Goal: Book appointment/travel/reservation

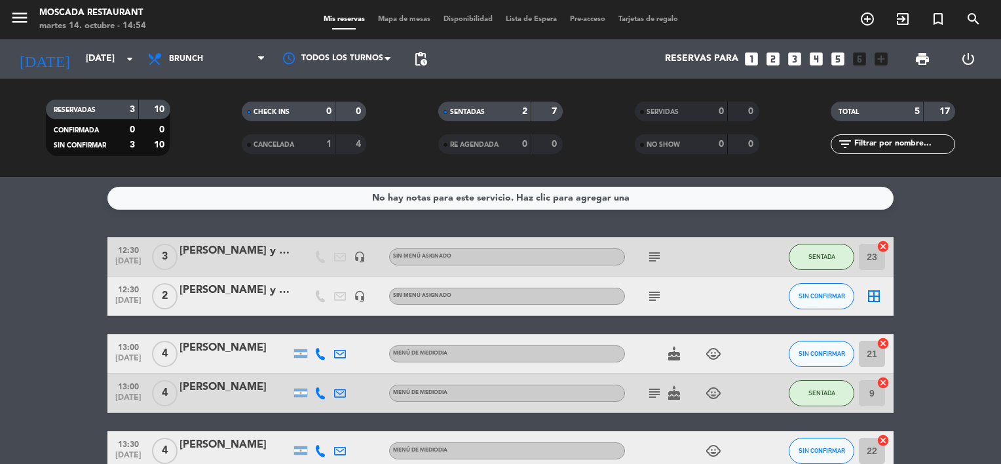
click at [844, 52] on icon "looks_5" at bounding box center [837, 58] width 17 height 17
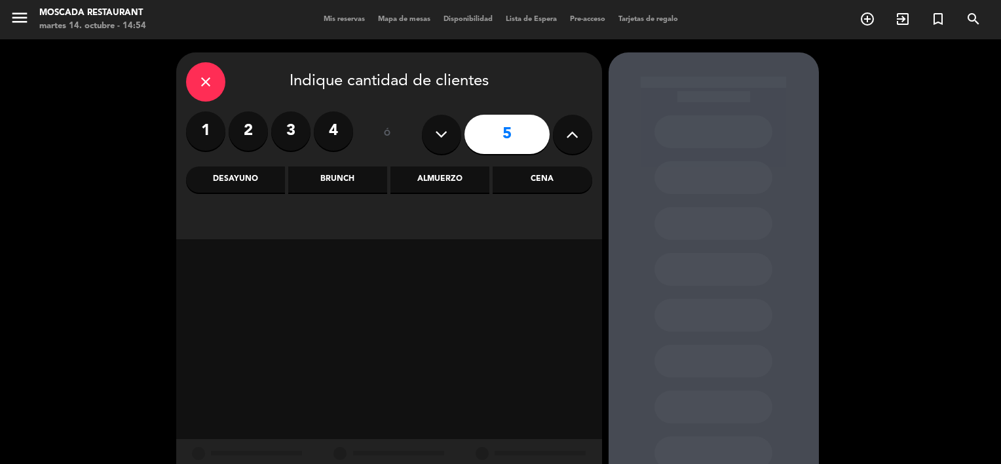
click at [554, 179] on div "Cena" at bounding box center [542, 179] width 99 height 26
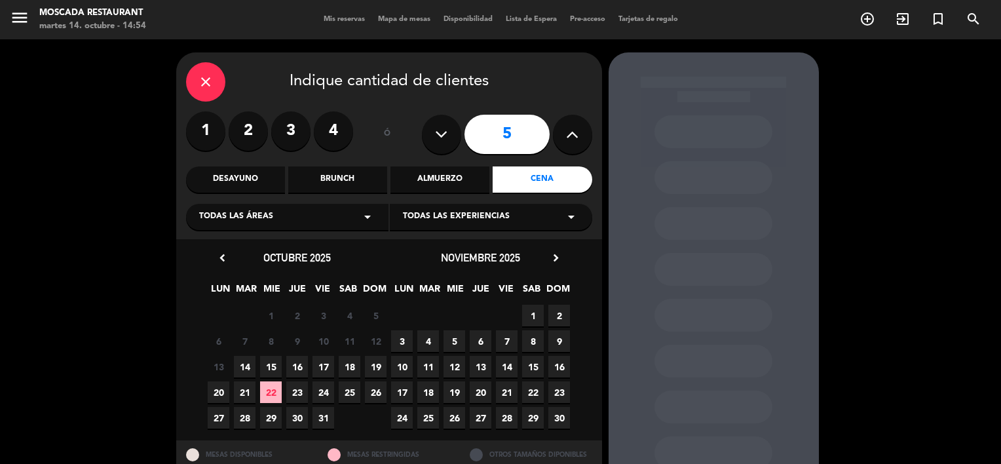
click at [273, 364] on span "15" at bounding box center [271, 367] width 22 height 22
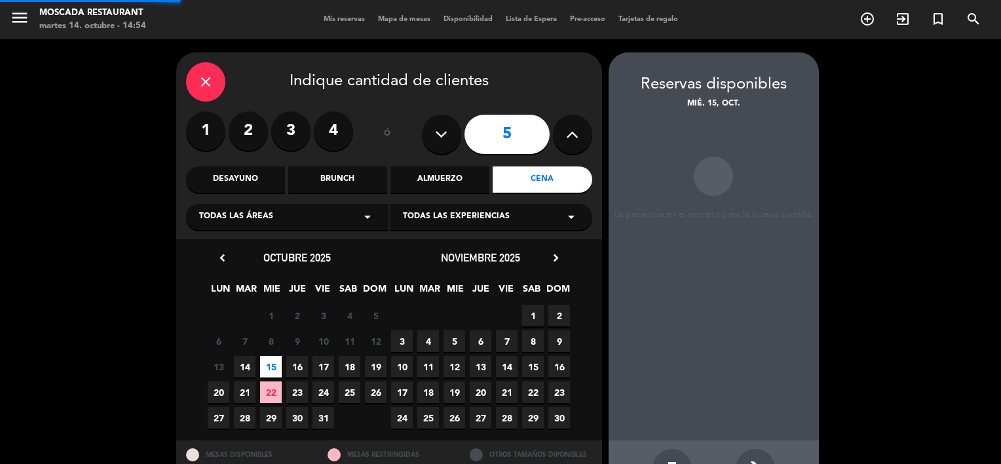
scroll to position [45, 0]
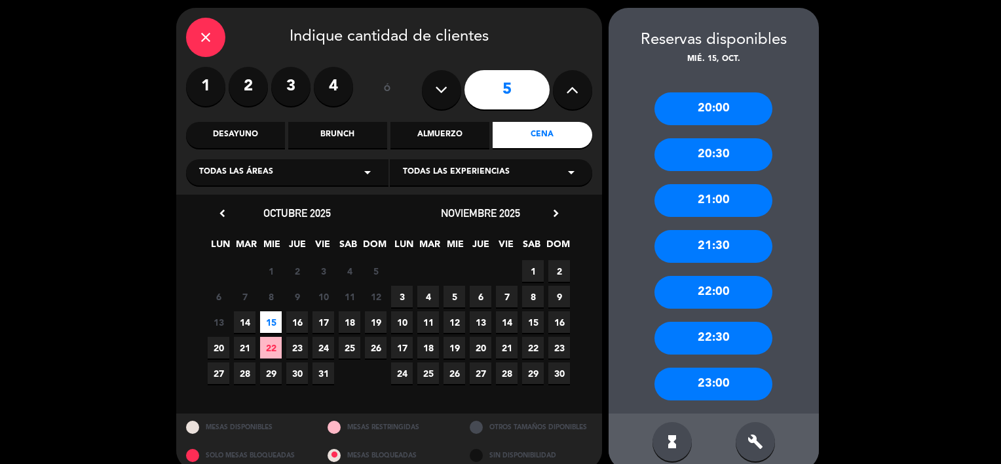
click at [713, 244] on div "21:30" at bounding box center [713, 246] width 118 height 33
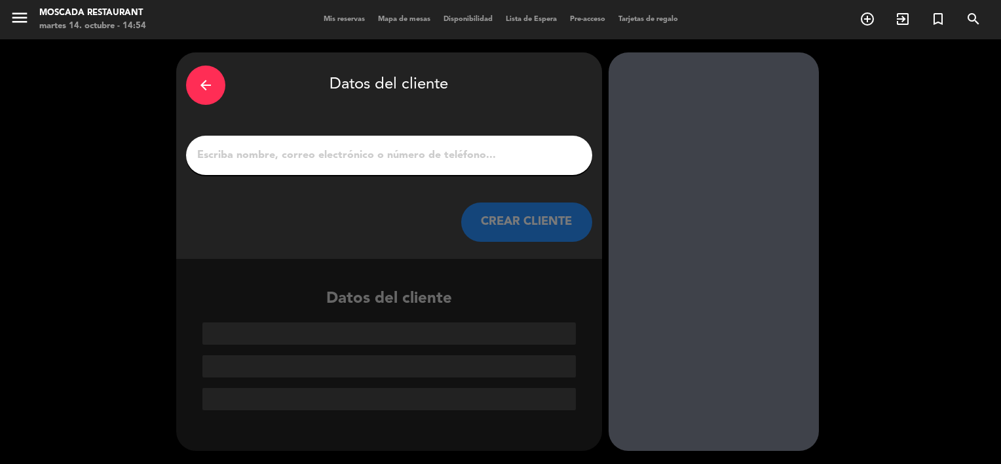
scroll to position [0, 0]
click at [293, 165] on div at bounding box center [389, 155] width 406 height 39
click at [293, 152] on input "1" at bounding box center [389, 155] width 386 height 18
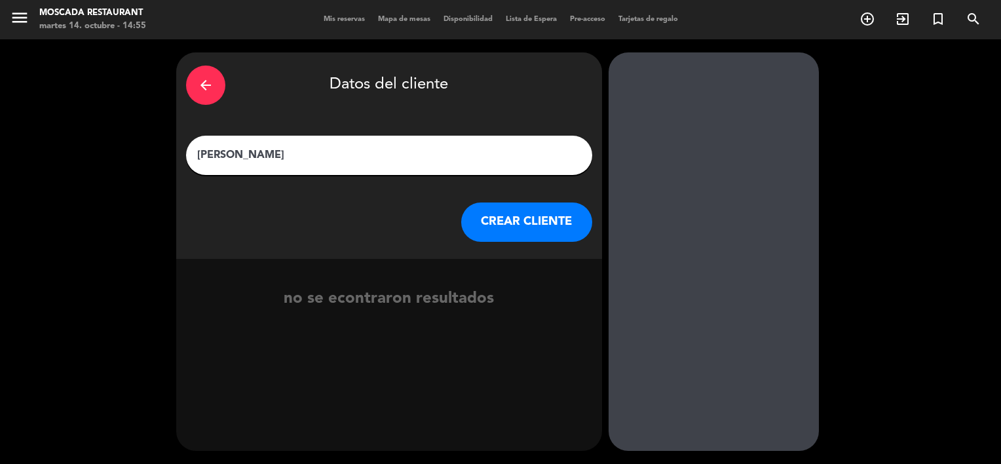
type input "[PERSON_NAME]"
click at [514, 210] on button "CREAR CLIENTE" at bounding box center [526, 221] width 131 height 39
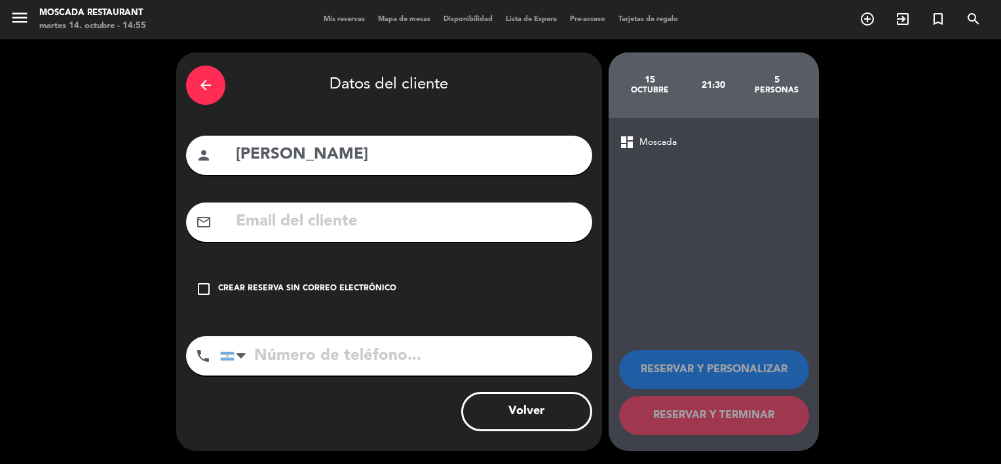
click at [326, 289] on div "Crear reserva sin correo electrónico" at bounding box center [307, 288] width 178 height 13
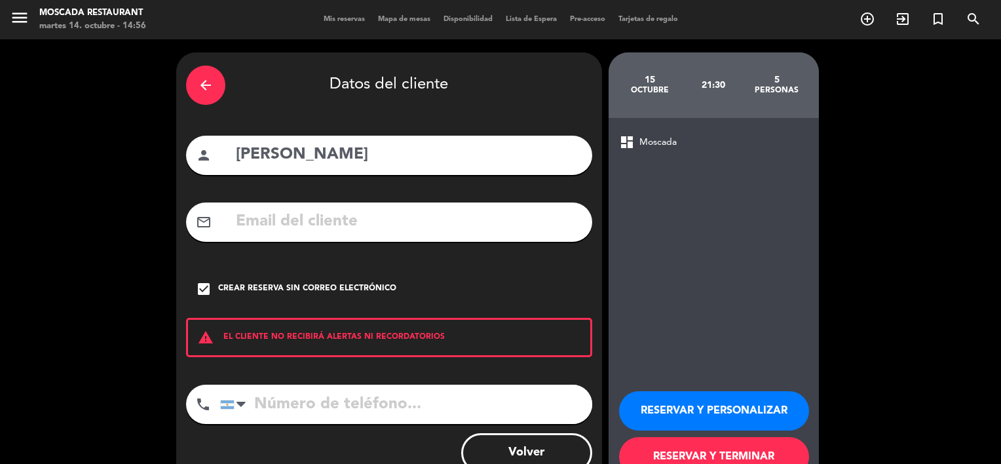
scroll to position [41, 0]
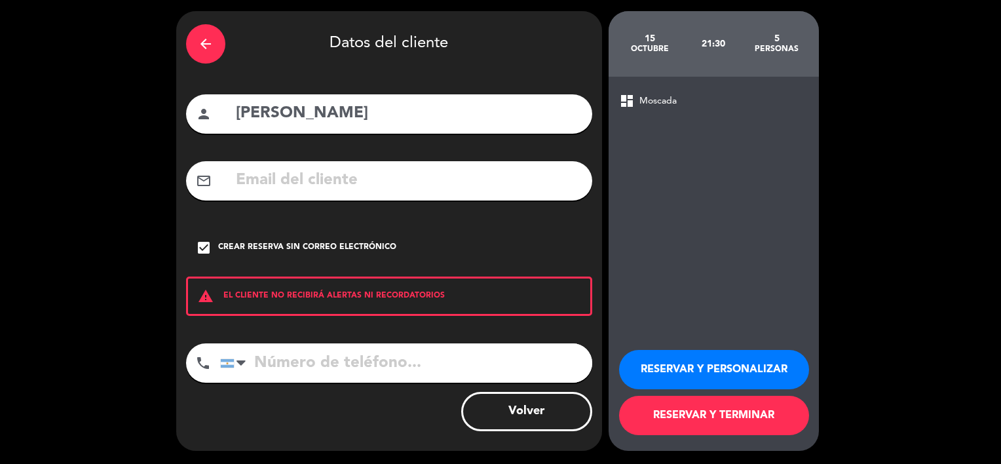
click at [696, 411] on button "RESERVAR Y TERMINAR" at bounding box center [714, 415] width 190 height 39
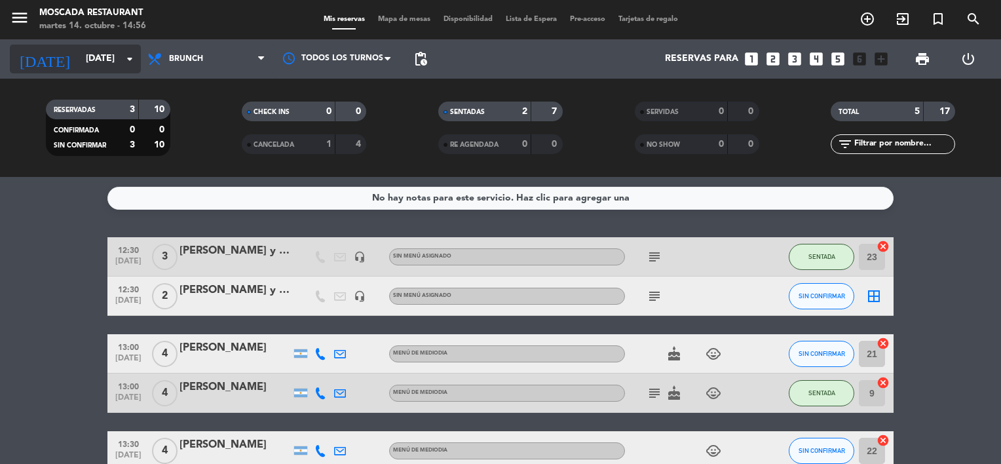
click at [117, 71] on div "[DATE] [DATE] arrow_drop_down" at bounding box center [75, 59] width 131 height 29
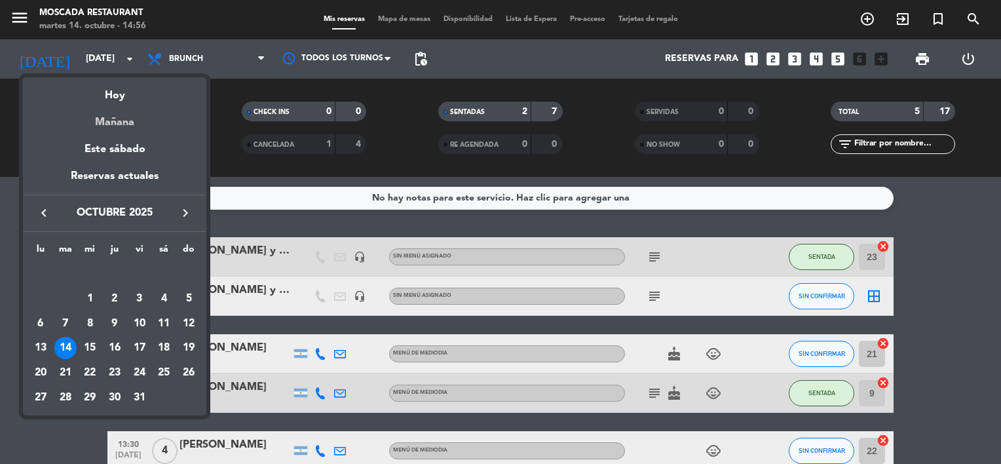
click at [123, 118] on div "Mañana" at bounding box center [114, 117] width 183 height 27
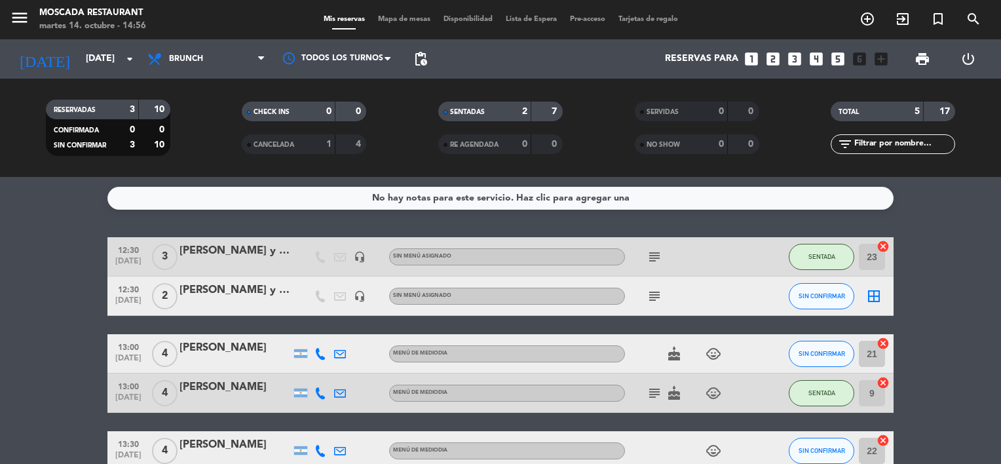
type input "[DATE]"
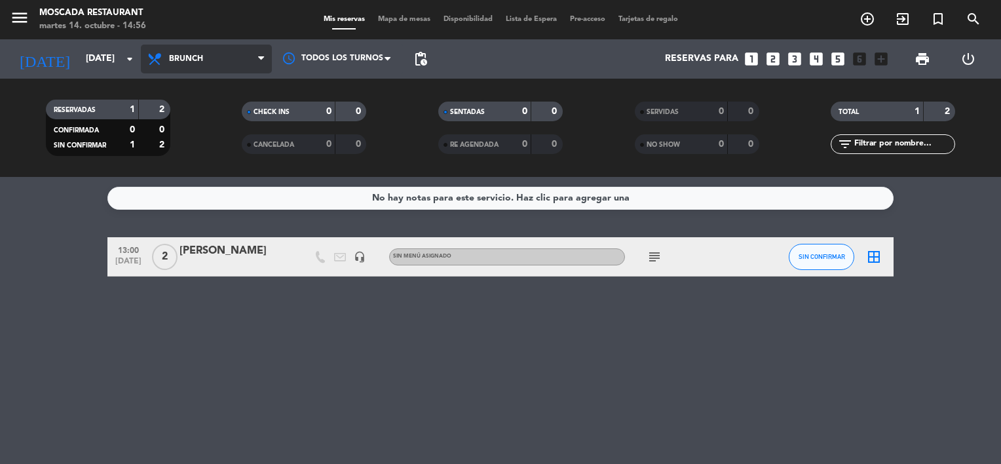
click at [200, 64] on span "Brunch" at bounding box center [206, 59] width 131 height 29
click at [184, 199] on ng-component "menu Moscada Restaurant [DATE] 14. octubre - 14:56 Mis reservas Mapa de mesas D…" at bounding box center [500, 232] width 1001 height 464
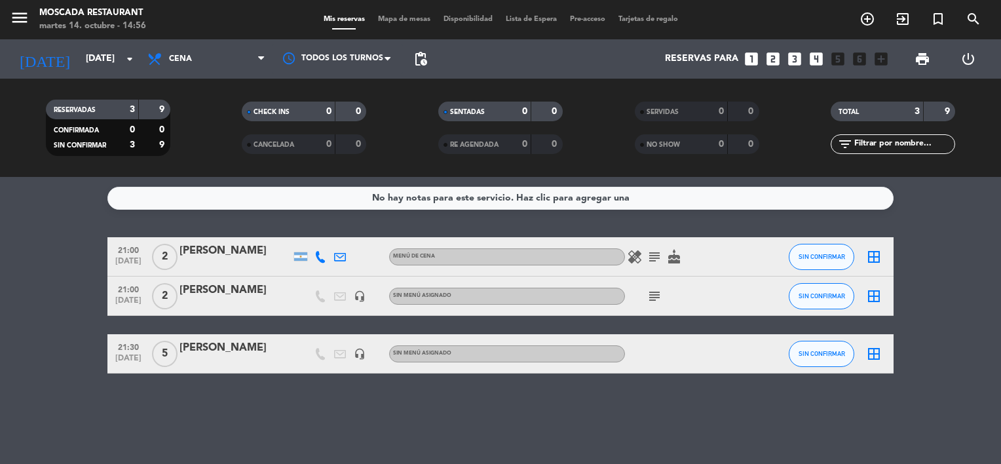
click at [875, 355] on icon "border_all" at bounding box center [874, 354] width 16 height 16
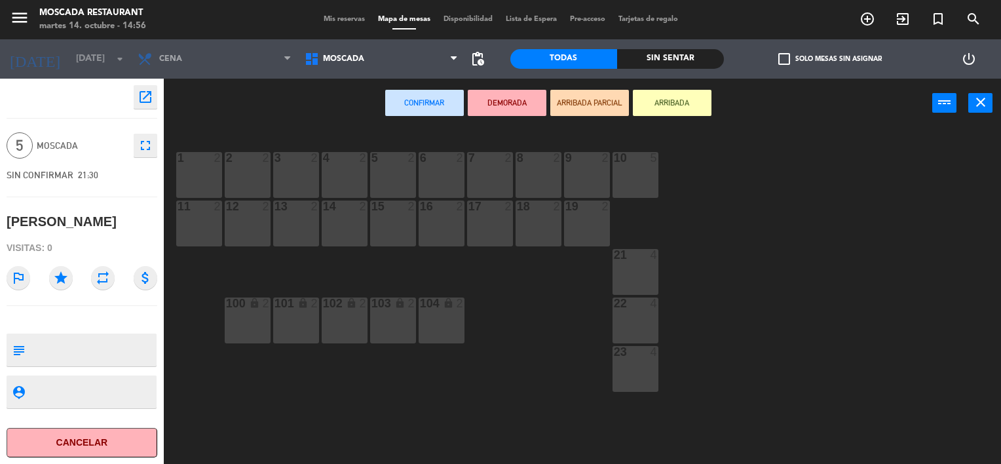
click at [645, 159] on div at bounding box center [635, 158] width 22 height 12
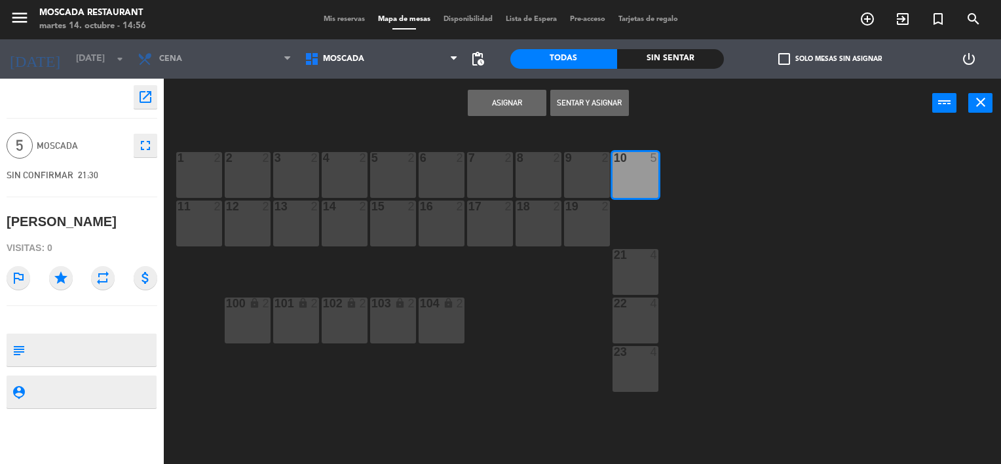
click at [514, 105] on button "Asignar" at bounding box center [507, 103] width 79 height 26
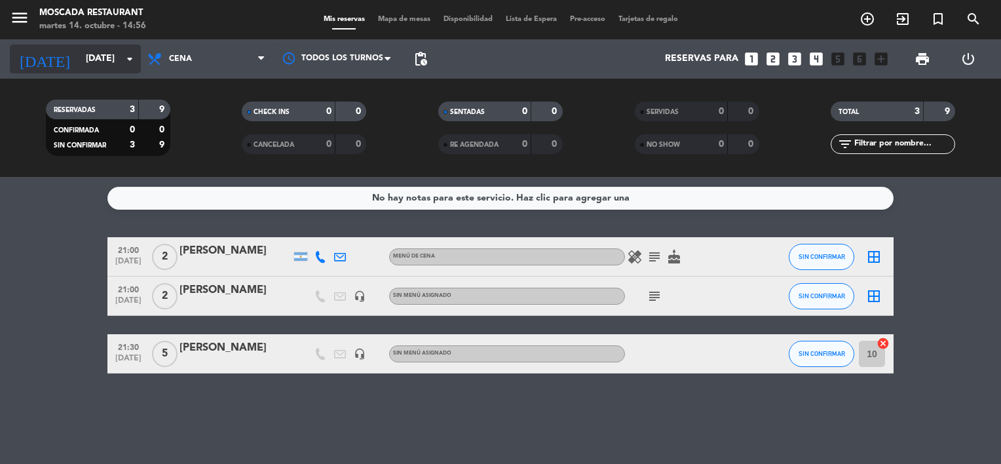
click at [134, 56] on icon "arrow_drop_down" at bounding box center [130, 59] width 16 height 16
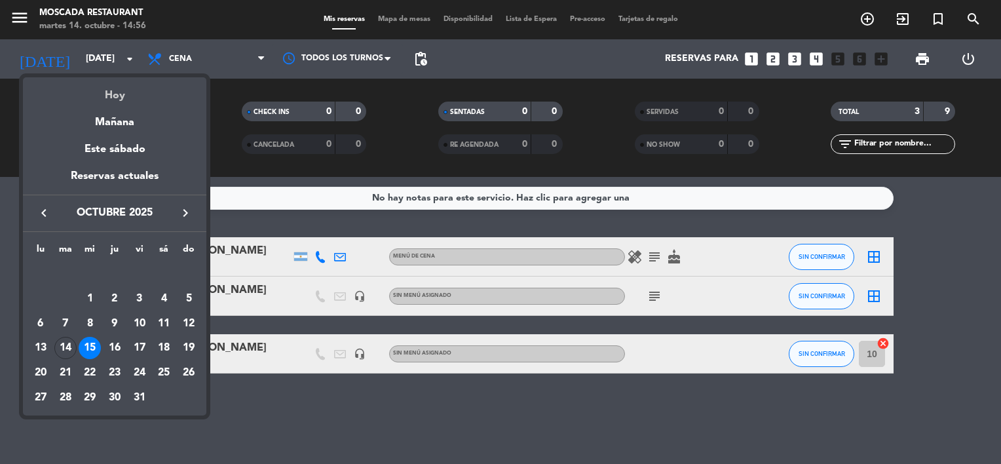
click at [115, 93] on div "Hoy" at bounding box center [114, 90] width 183 height 27
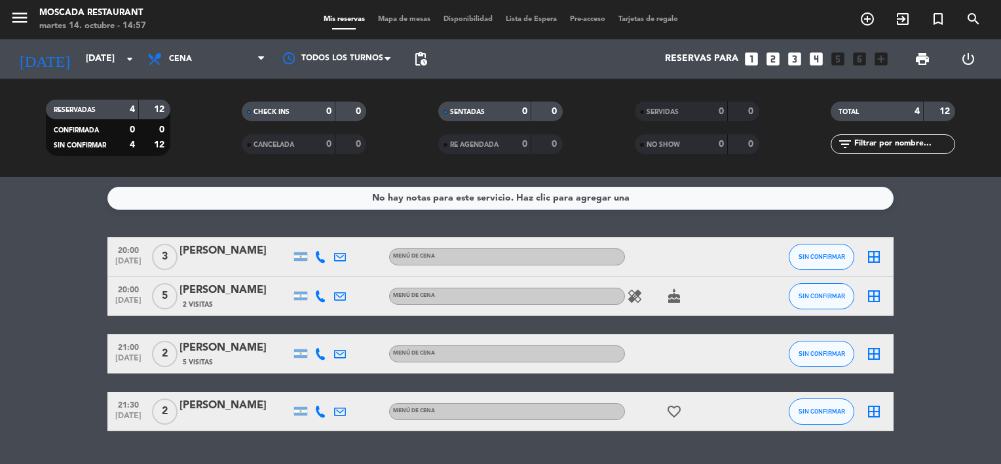
click at [42, 219] on div "No hay notas para este servicio. Haz clic para agregar una 20:00 [DATE] 3 [PERS…" at bounding box center [500, 320] width 1001 height 287
click at [39, 219] on div "No hay notas para este servicio. Haz clic para agregar una 20:00 [DATE] 3 [PERS…" at bounding box center [500, 320] width 1001 height 287
click at [37, 212] on div "No hay notas para este servicio. Haz clic para agregar una 20:00 [DATE] 3 [PERS…" at bounding box center [500, 320] width 1001 height 287
drag, startPoint x: 37, startPoint y: 212, endPoint x: 37, endPoint y: 221, distance: 9.2
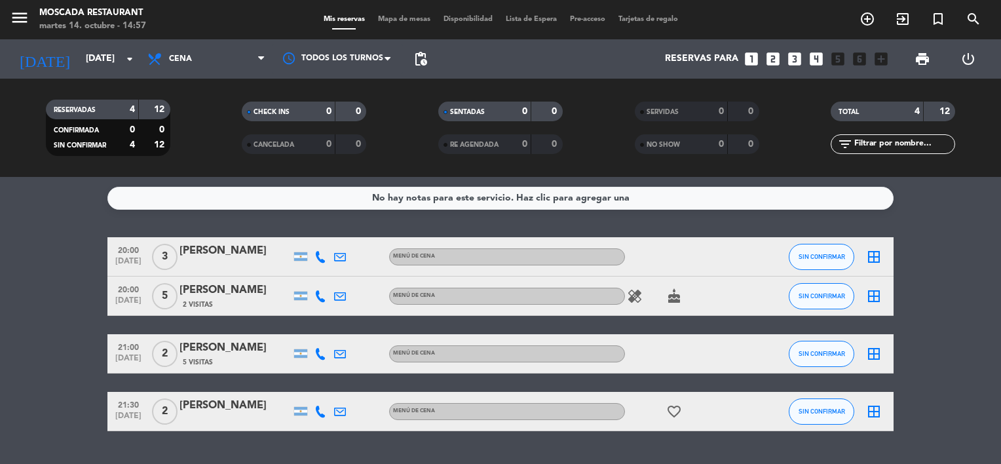
click at [37, 221] on div "No hay notas para este servicio. Haz clic para agregar una 20:00 [DATE] 3 [PERS…" at bounding box center [500, 320] width 1001 height 287
click at [246, 64] on span "Cena" at bounding box center [206, 59] width 131 height 29
click at [0, 364] on html "close × Moscada Restaurant × chrome_reader_mode Listado de Reservas account_box…" at bounding box center [500, 232] width 1001 height 464
click at [88, 57] on input "[DATE]" at bounding box center [141, 59] width 124 height 24
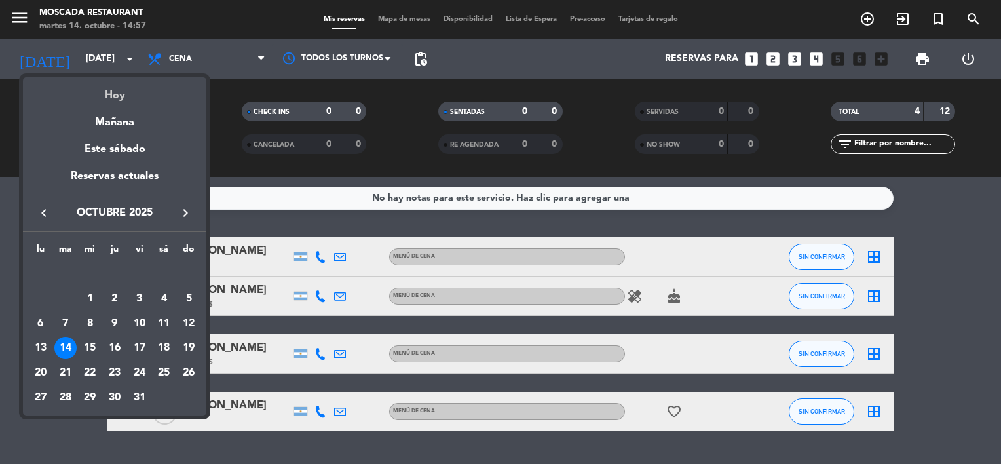
click at [103, 90] on div "Hoy" at bounding box center [114, 90] width 183 height 27
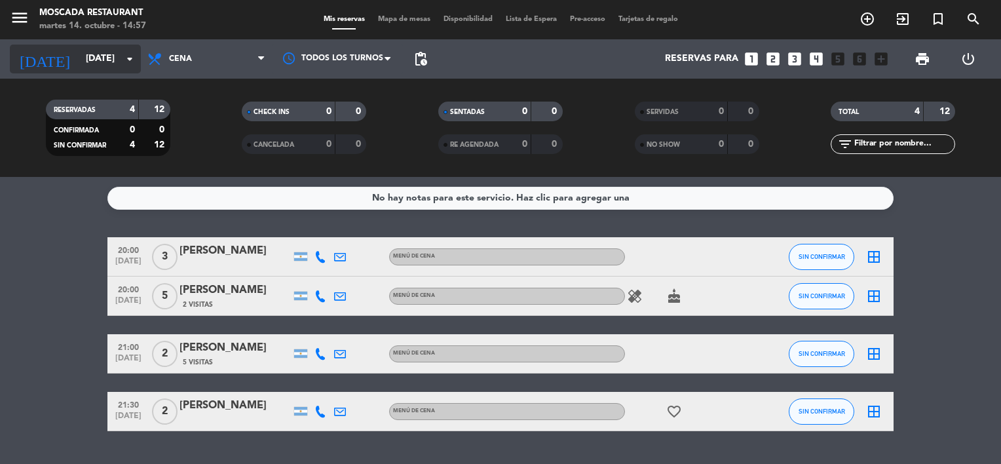
click at [122, 55] on icon "arrow_drop_down" at bounding box center [130, 59] width 16 height 16
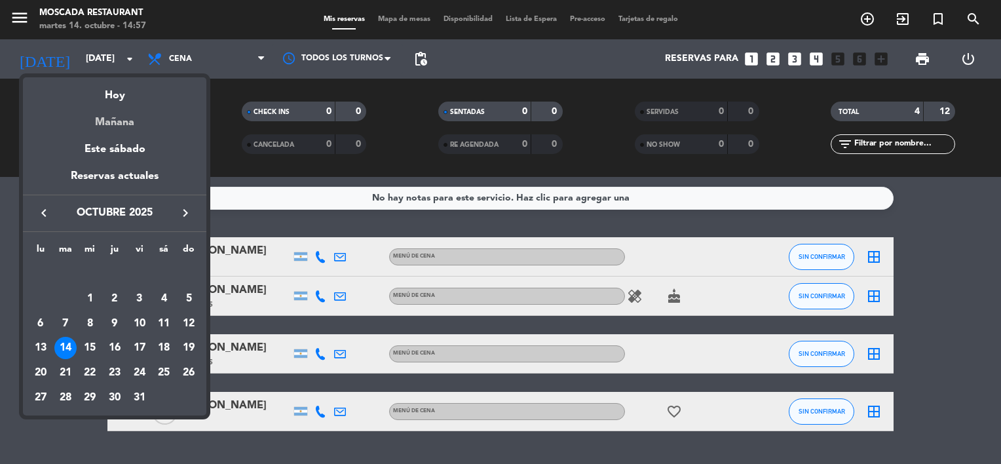
click at [111, 124] on div "Mañana" at bounding box center [114, 117] width 183 height 27
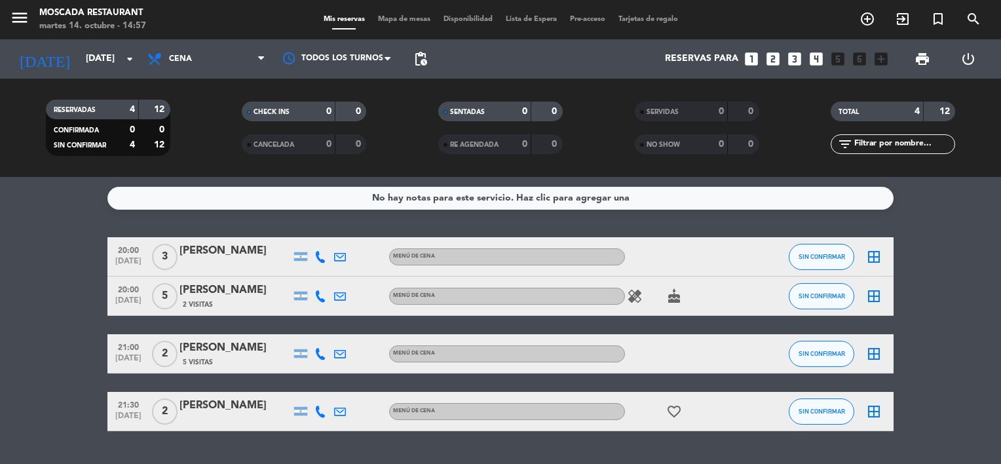
type input "[DATE]"
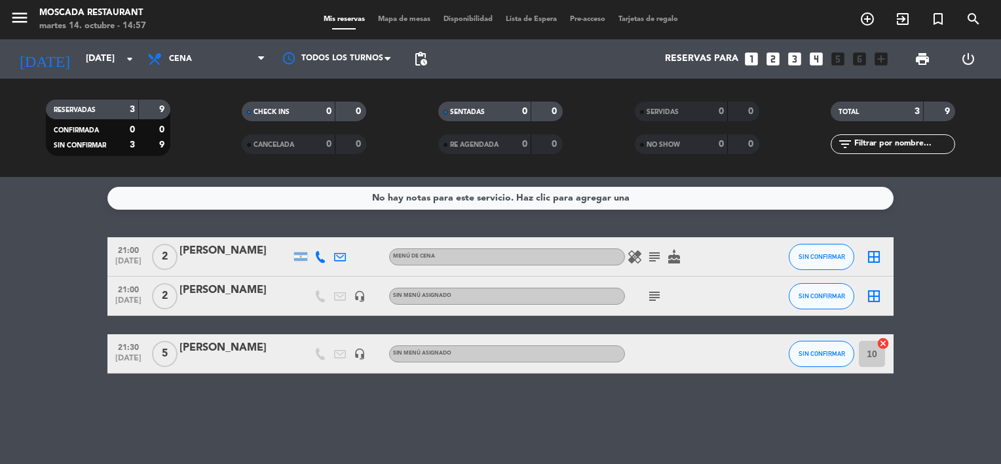
click at [162, 352] on span "5" at bounding box center [165, 354] width 26 height 26
click at [236, 348] on div "[PERSON_NAME]" at bounding box center [234, 347] width 111 height 17
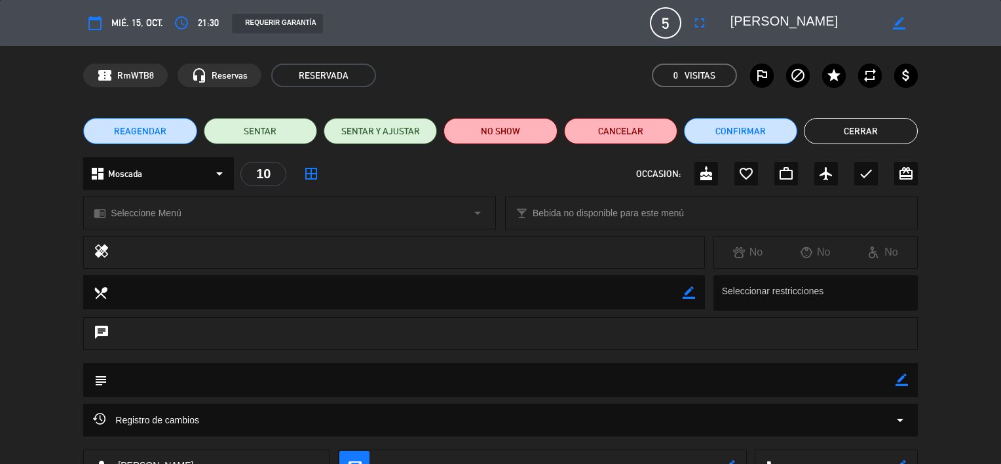
drag, startPoint x: 901, startPoint y: 380, endPoint x: 715, endPoint y: 385, distance: 186.1
click at [902, 380] on icon "border_color" at bounding box center [901, 379] width 12 height 12
click at [281, 382] on textarea at bounding box center [500, 379] width 787 height 33
type textarea "B"
type textarea "BARON B DE CORTESIA"
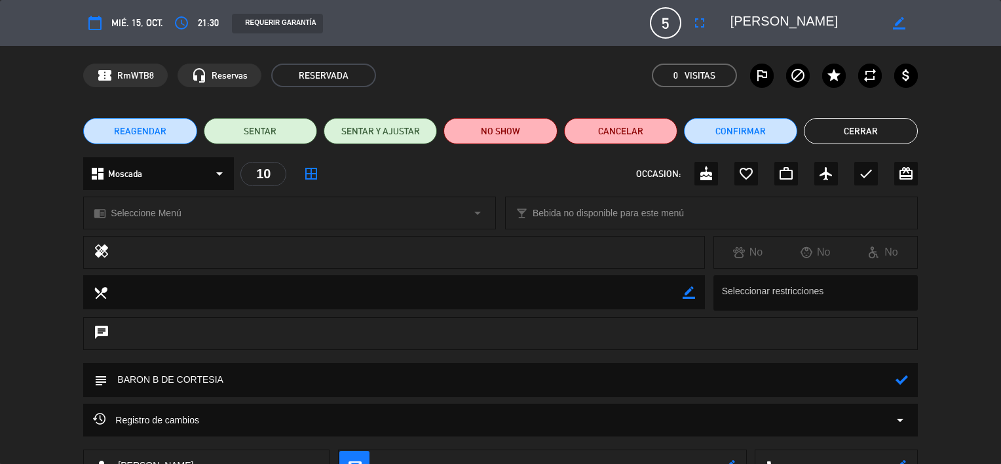
click at [906, 379] on icon at bounding box center [901, 379] width 12 height 12
